Goal: Information Seeking & Learning: Find specific fact

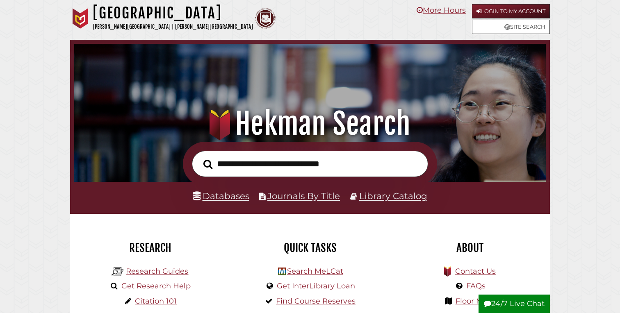
scroll to position [156, 468]
click at [233, 194] on link "Databases" at bounding box center [221, 196] width 56 height 11
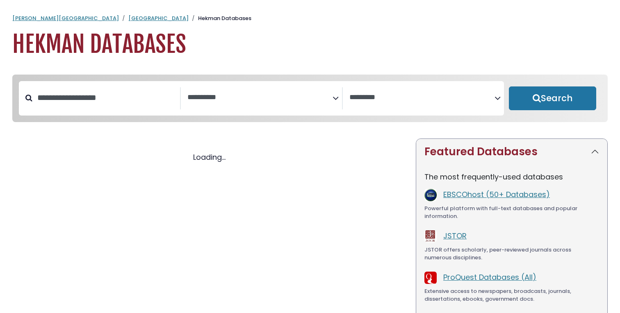
select select "Database Subject Filter"
select select "Database Vendors Filter"
select select "Database Subject Filter"
select select "Database Vendors Filter"
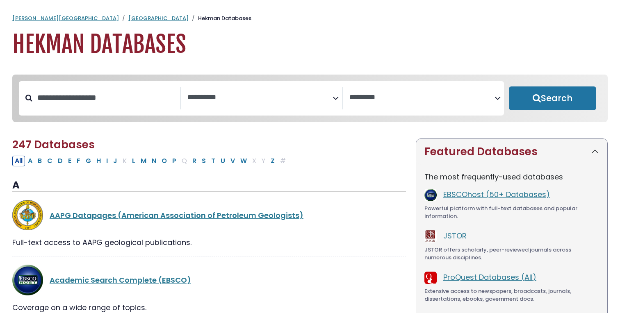
click at [145, 89] on div "Search filters" at bounding box center [106, 97] width 148 height 21
click at [71, 105] on input "Search database by title or keyword" at bounding box center [106, 98] width 148 height 14
type input "***"
click at [509, 87] on button "Search" at bounding box center [552, 99] width 87 height 24
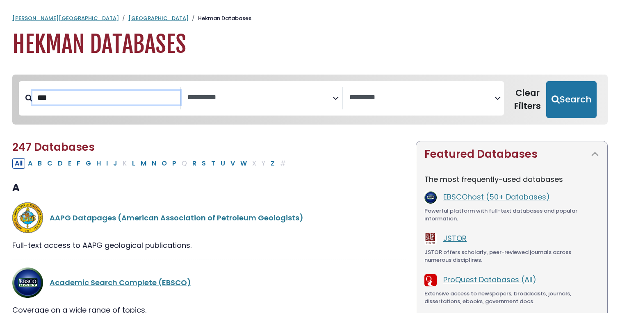
select select "Database Subject Filter"
select select "Database Vendors Filter"
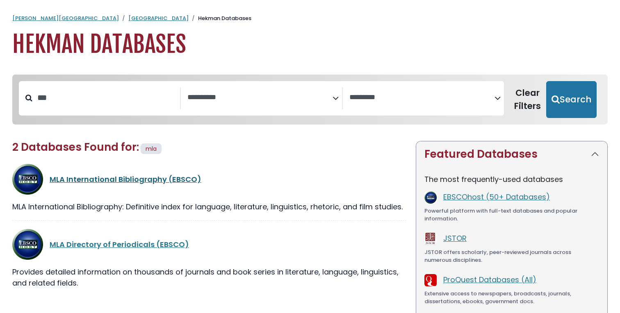
click at [82, 177] on link "MLA International Bibliography (EBSCO)" at bounding box center [126, 179] width 152 height 10
